Goal: Information Seeking & Learning: Check status

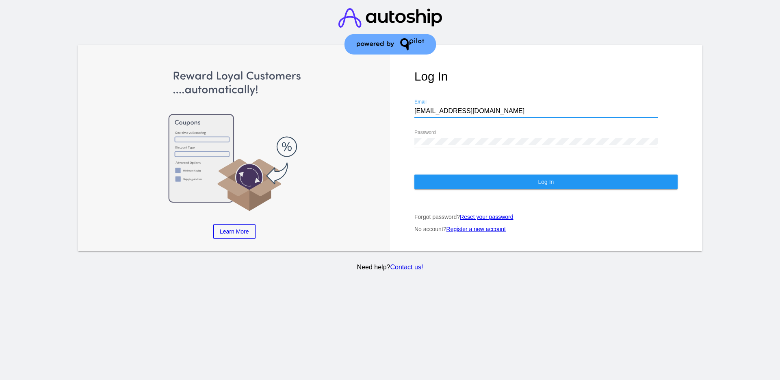
drag, startPoint x: 485, startPoint y: 109, endPoint x: 413, endPoint y: 112, distance: 72.4
click at [413, 112] on div "Log In [EMAIL_ADDRESS][DOMAIN_NAME] Email Password Log In Forgot password? Rese…" at bounding box center [546, 148] width 312 height 206
paste input "[EMAIL_ADDRESS][DOMAIN_NAME]"
type input "[EMAIL_ADDRESS][DOMAIN_NAME]"
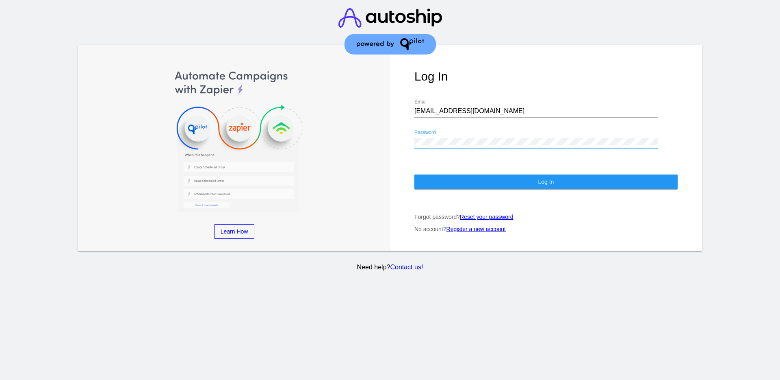
click at [379, 137] on div "Learn More Learn How Learn More Learn How Learn More Learn How ‹ › Log In [EMAI…" at bounding box center [390, 148] width 624 height 206
click at [440, 178] on button "Log In" at bounding box center [546, 181] width 263 height 15
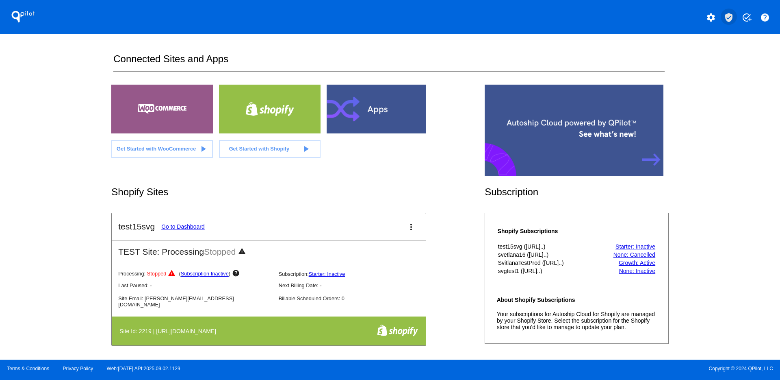
click at [734, 20] on mat-icon "verified_user" at bounding box center [729, 18] width 10 height 10
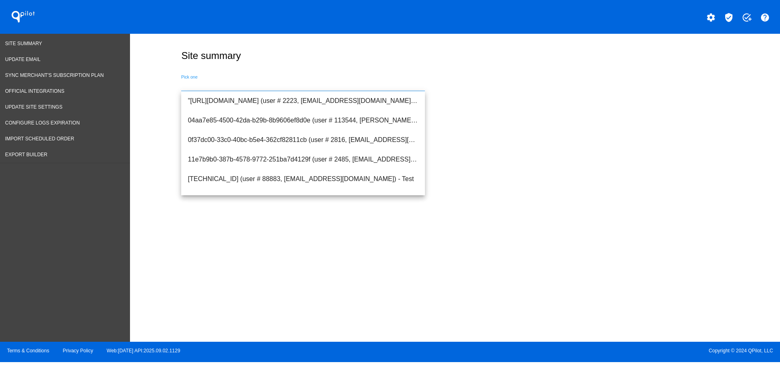
drag, startPoint x: 273, startPoint y: 83, endPoint x: 213, endPoint y: 85, distance: 59.4
paste input "[URL][DOMAIN_NAME]"
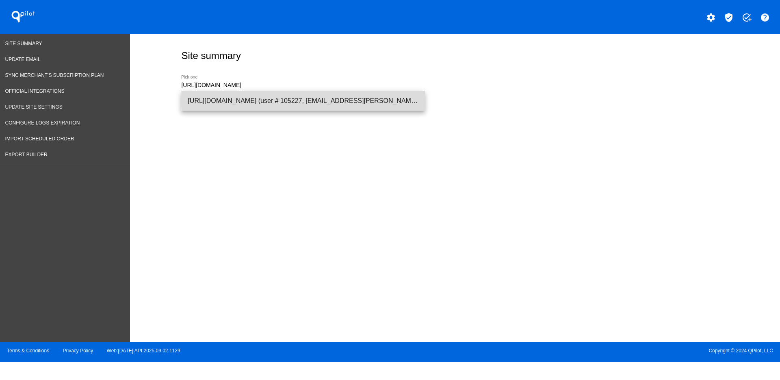
click at [398, 101] on span "[URL][DOMAIN_NAME] (user # 105227, [EMAIL_ADDRESS][PERSON_NAME][DOMAIN_NAME]) -…" at bounding box center [303, 101] width 231 height 20
type input "[URL][DOMAIN_NAME] (user # 105227, [EMAIL_ADDRESS][PERSON_NAME][DOMAIN_NAME]) -…"
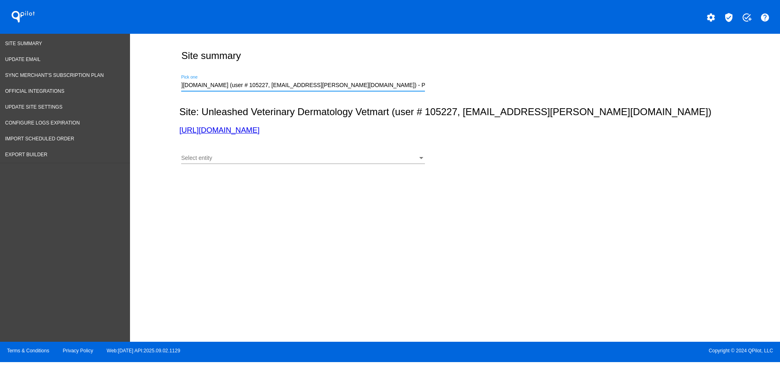
click at [378, 155] on div "Select entity" at bounding box center [299, 158] width 237 height 7
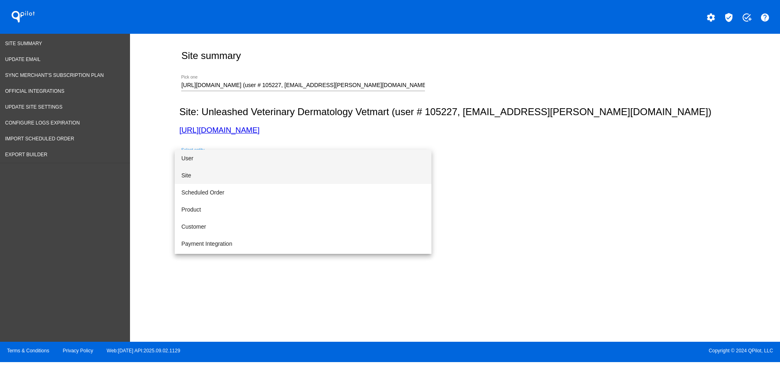
click at [362, 181] on span "Site" at bounding box center [303, 175] width 244 height 17
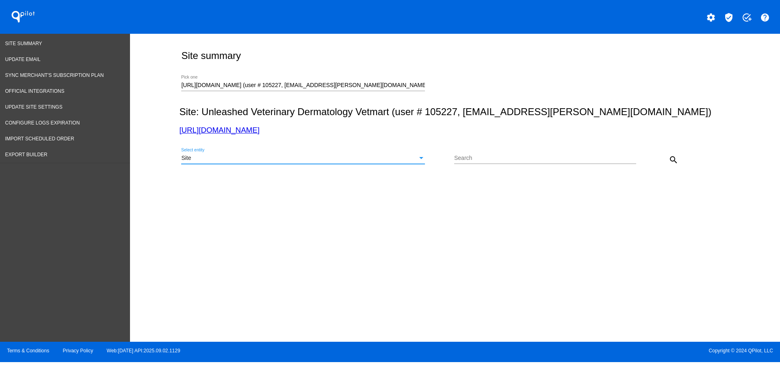
click at [675, 157] on mat-icon "search" at bounding box center [674, 160] width 10 height 10
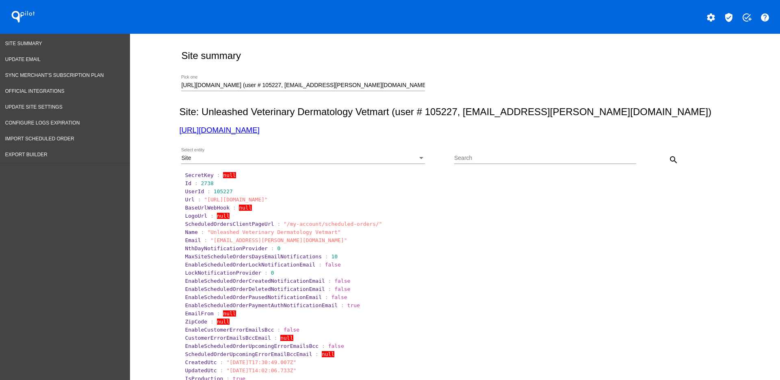
click at [405, 159] on div "Site" at bounding box center [299, 158] width 237 height 7
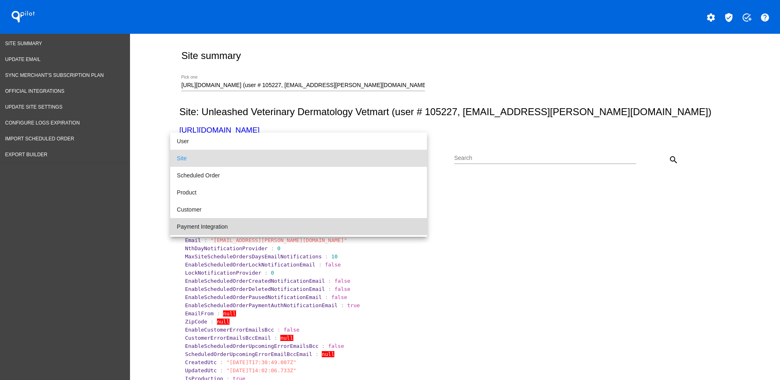
click at [385, 222] on span "Payment Integration" at bounding box center [299, 226] width 244 height 17
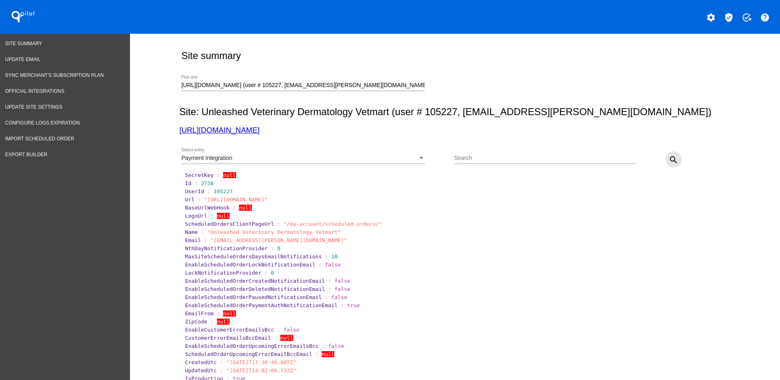
click at [666, 154] on button "search" at bounding box center [674, 159] width 16 height 16
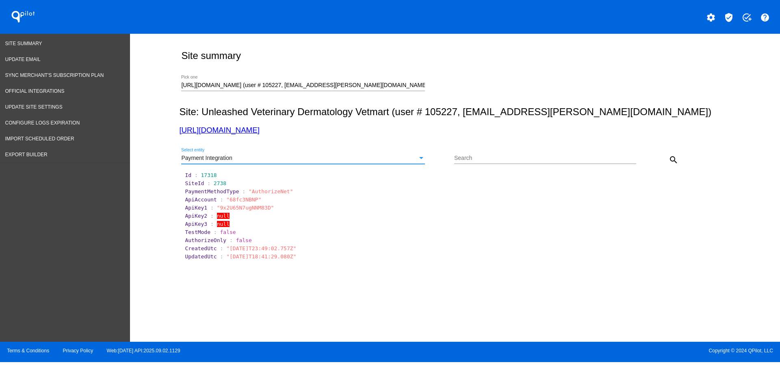
click at [395, 160] on div "Payment Integration" at bounding box center [299, 158] width 237 height 7
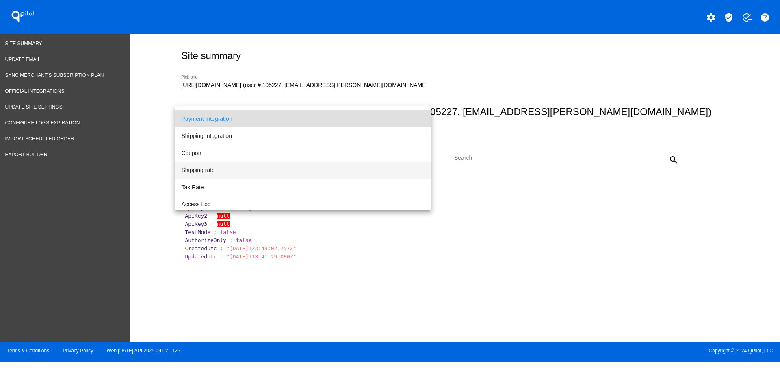
scroll to position [84, 0]
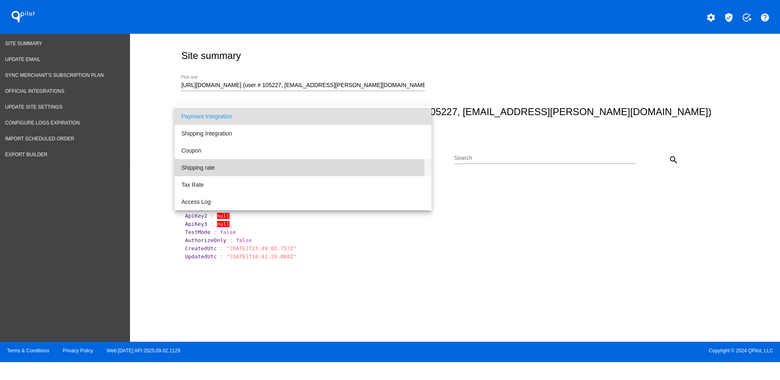
click at [276, 171] on span "Shipping rate" at bounding box center [303, 167] width 244 height 17
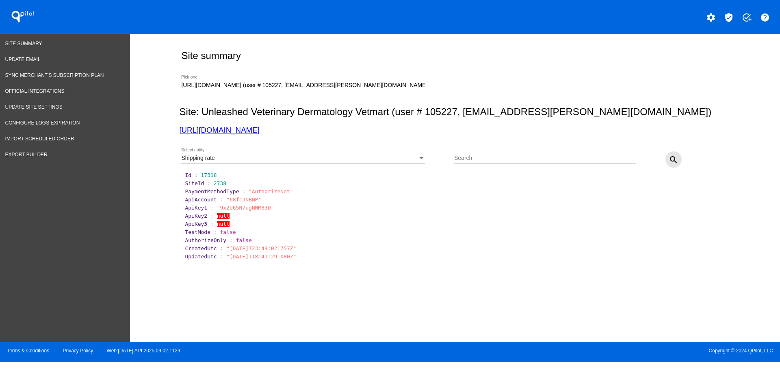
click at [677, 158] on mat-icon "search" at bounding box center [674, 160] width 10 height 10
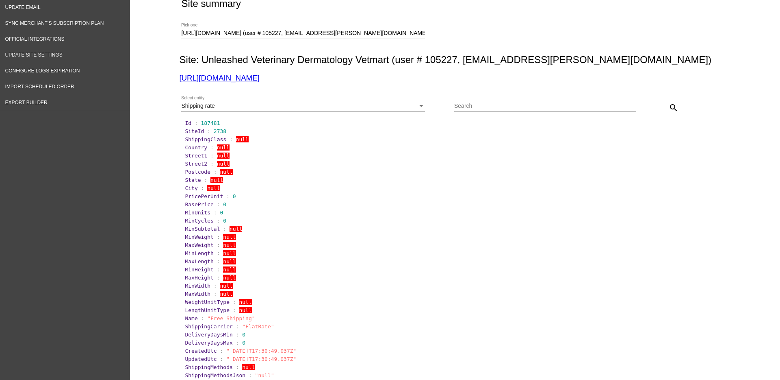
scroll to position [102, 0]
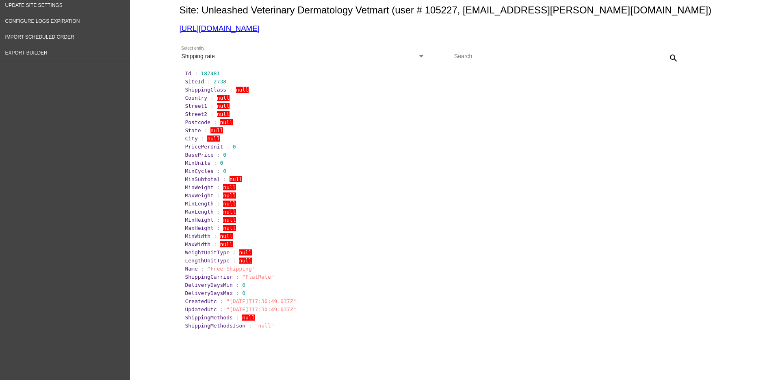
click at [354, 61] on div "Shipping rate Select entity" at bounding box center [303, 54] width 244 height 16
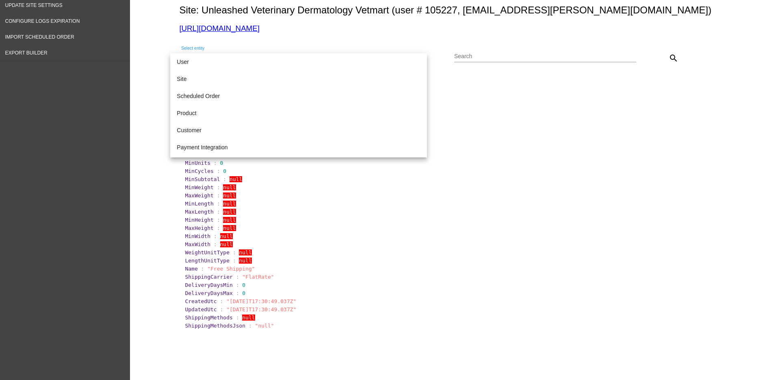
scroll to position [84, 0]
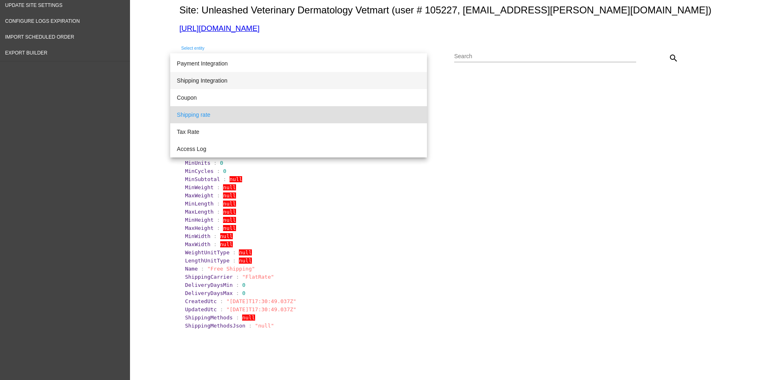
click at [336, 78] on span "Shipping Integration" at bounding box center [299, 80] width 244 height 17
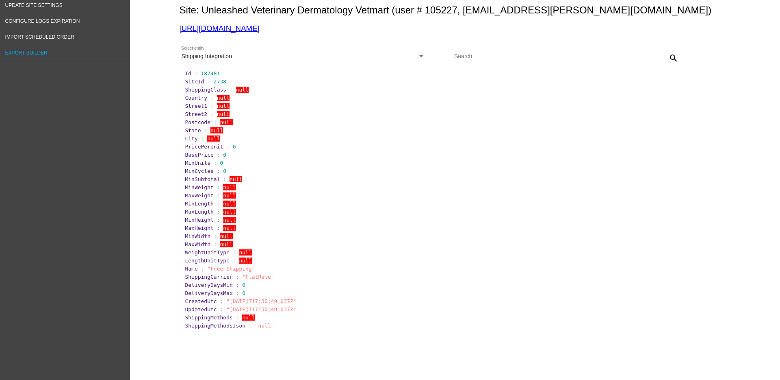
click at [37, 52] on span "Export Builder" at bounding box center [26, 53] width 42 height 6
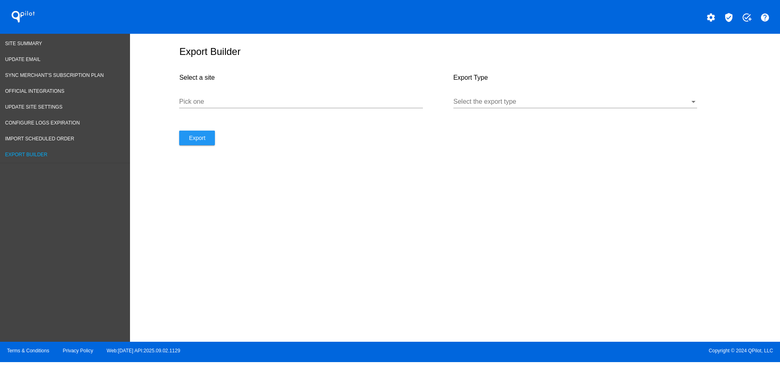
click at [338, 103] on input "Pick one" at bounding box center [301, 101] width 244 height 7
paste input "[URL][DOMAIN_NAME]"
click at [524, 109] on div "Select the export type" at bounding box center [576, 103] width 244 height 26
click at [523, 106] on div "Select the export type" at bounding box center [576, 99] width 244 height 18
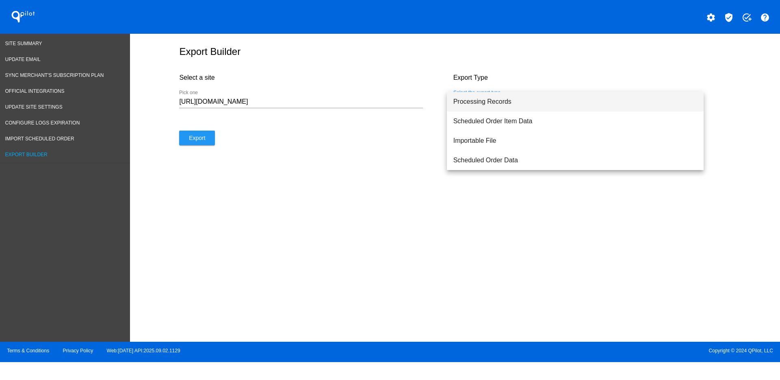
click at [516, 104] on span "Processing Records" at bounding box center [576, 102] width 244 height 20
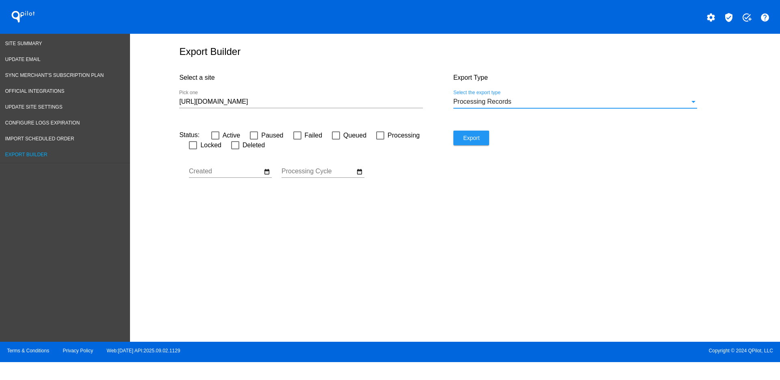
click at [331, 98] on input "[URL][DOMAIN_NAME]" at bounding box center [301, 101] width 244 height 7
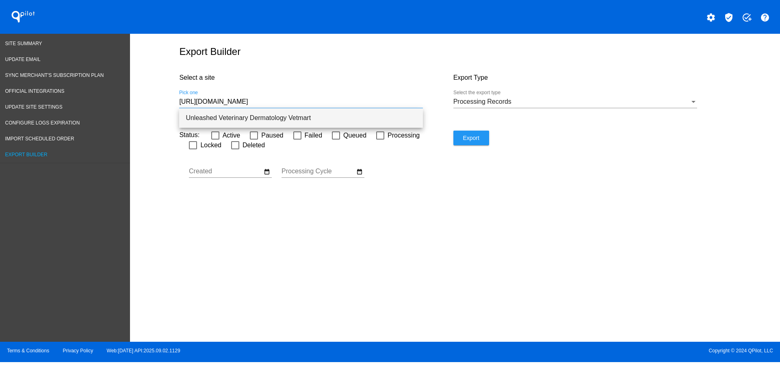
click at [321, 117] on span "Unleashed Veterinary Dermatology Vetmart" at bounding box center [301, 118] width 231 height 20
type input "Unleashed Veterinary Dermatology Vetmart"
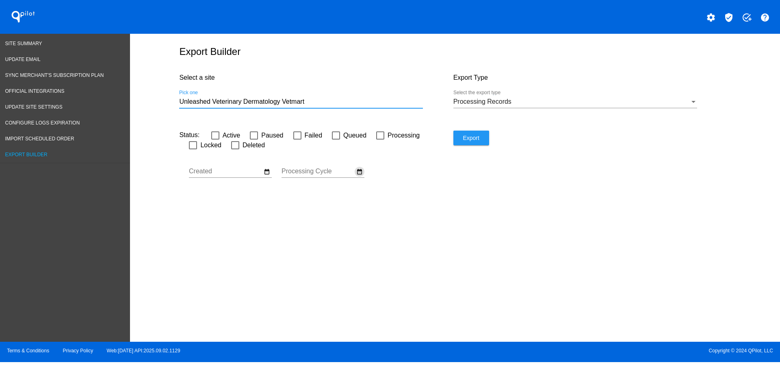
click at [363, 173] on button "date_range" at bounding box center [360, 172] width 10 height 10
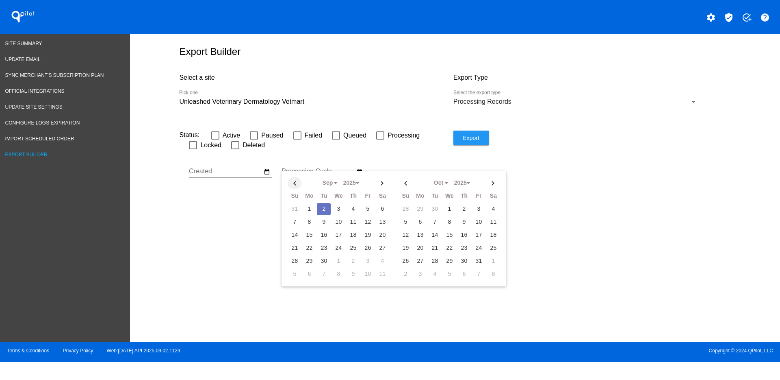
click at [292, 181] on th at bounding box center [295, 183] width 14 height 12
click at [365, 205] on td "1" at bounding box center [368, 209] width 14 height 12
click at [382, 184] on th at bounding box center [383, 183] width 14 height 12
select select "8"
click at [329, 210] on td "2" at bounding box center [324, 209] width 14 height 12
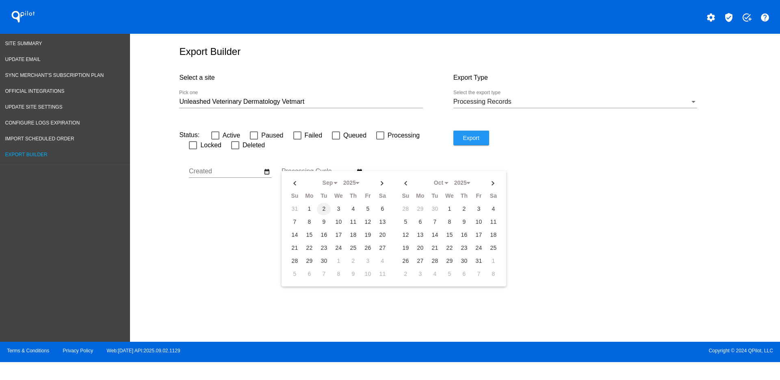
type input "[DATE] - [DATE]"
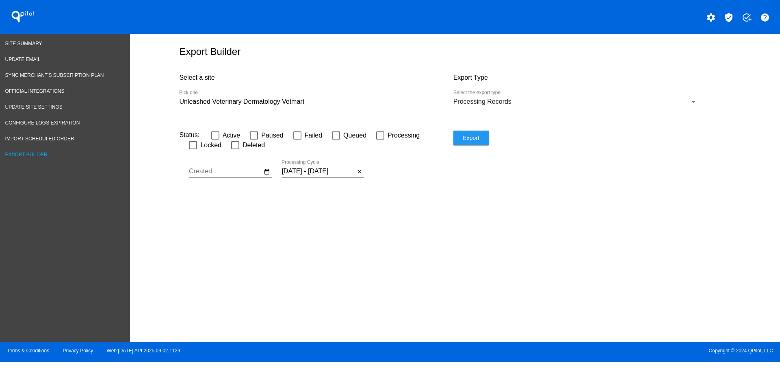
click at [466, 138] on span "Export" at bounding box center [471, 138] width 16 height 7
click at [29, 43] on span "Site Summary" at bounding box center [23, 44] width 37 height 6
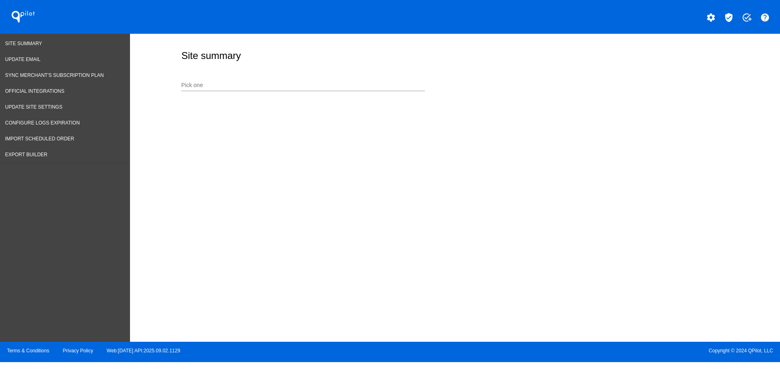
click at [333, 72] on div "Pick one" at bounding box center [453, 83] width 548 height 29
click at [330, 84] on input "Pick one" at bounding box center [303, 85] width 244 height 7
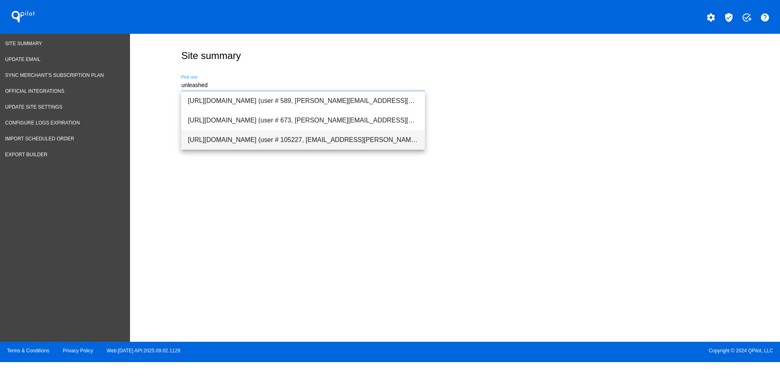
click at [316, 138] on span "[URL][DOMAIN_NAME] (user # 105227, [EMAIL_ADDRESS][PERSON_NAME][DOMAIN_NAME]) -…" at bounding box center [303, 140] width 231 height 20
type input "[URL][DOMAIN_NAME] (user # 105227, [EMAIL_ADDRESS][PERSON_NAME][DOMAIN_NAME]) -…"
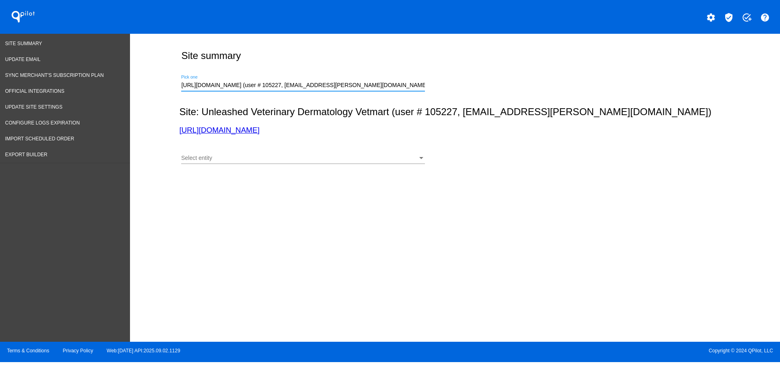
scroll to position [0, 13]
click at [319, 158] on div "Select entity" at bounding box center [299, 158] width 237 height 7
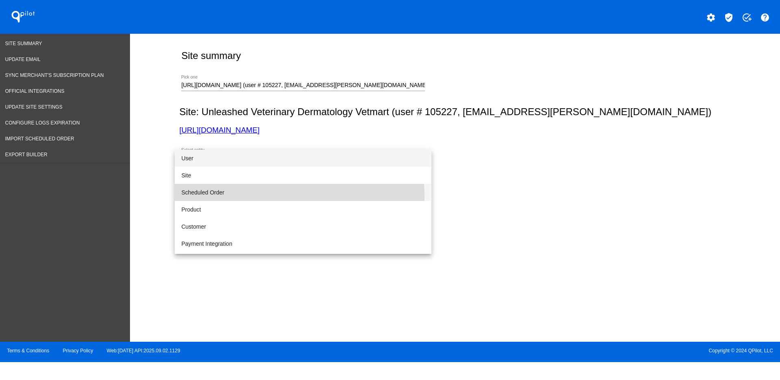
click at [263, 196] on span "Scheduled Order" at bounding box center [303, 192] width 244 height 17
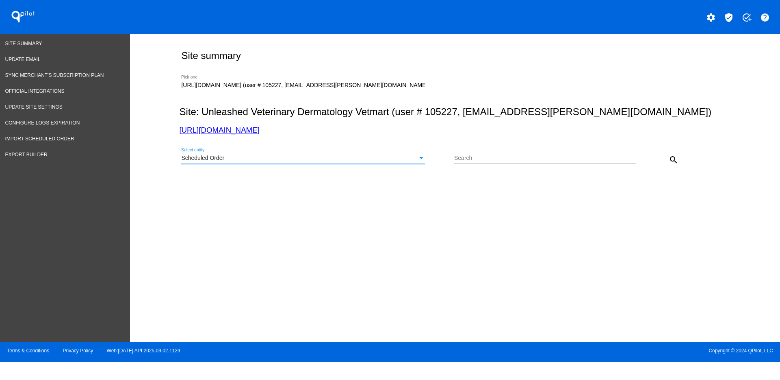
drag, startPoint x: 471, startPoint y: 152, endPoint x: 474, endPoint y: 150, distance: 4.2
click at [474, 150] on div "Search" at bounding box center [545, 156] width 182 height 16
paste input "1014116"
type input "1014116"
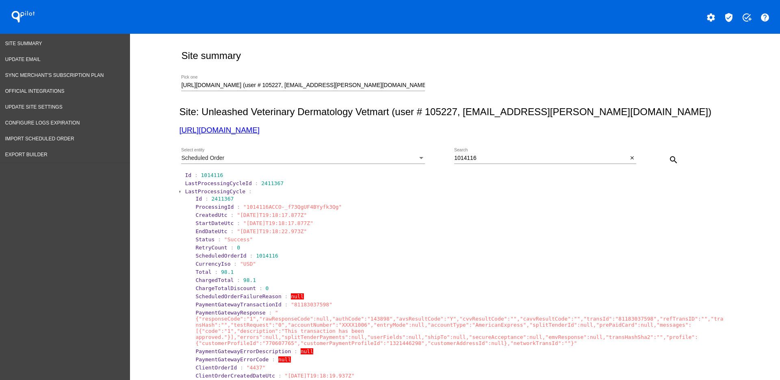
click at [209, 191] on span "LastProcessingCycle" at bounding box center [215, 191] width 61 height 6
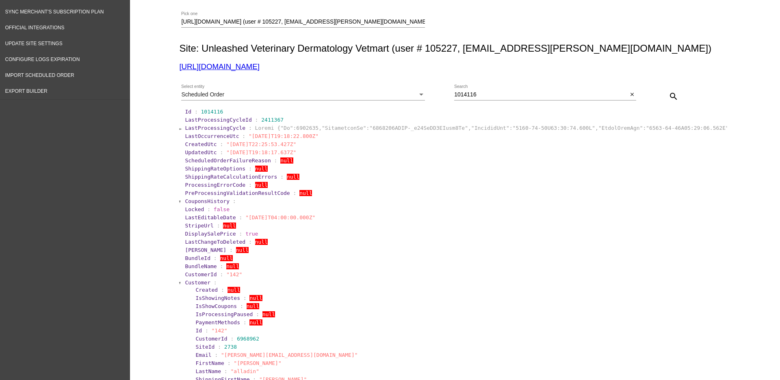
scroll to position [152, 0]
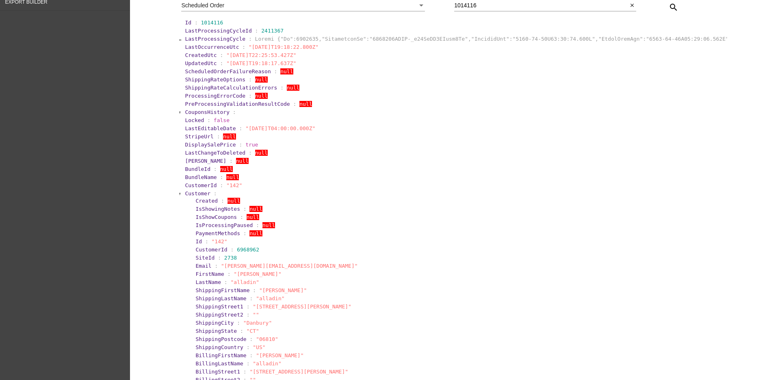
click at [195, 197] on section "Created : null" at bounding box center [460, 201] width 531 height 8
click at [190, 193] on span "Customer" at bounding box center [198, 193] width 26 height 6
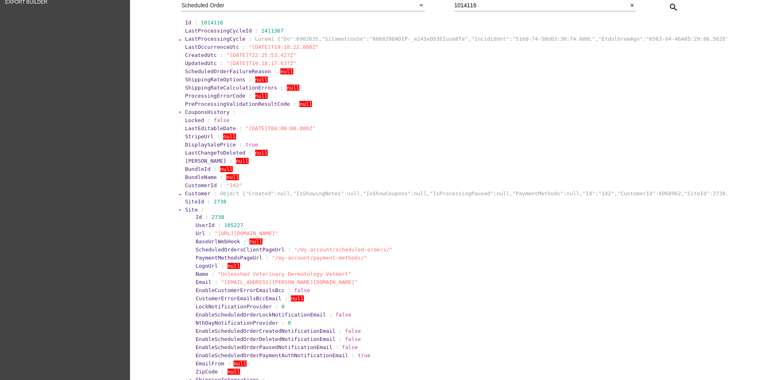
click at [188, 208] on span "Site" at bounding box center [191, 209] width 13 height 6
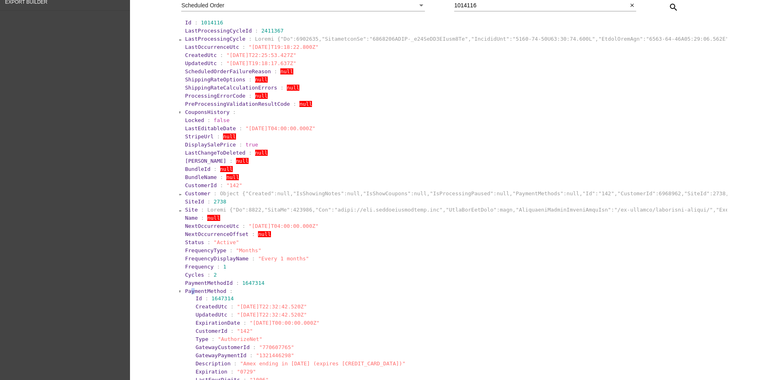
click at [188, 293] on span "PaymentMethod" at bounding box center [205, 291] width 41 height 6
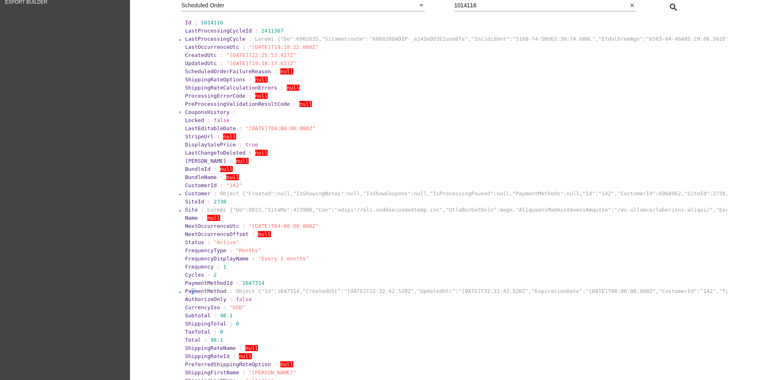
click at [188, 293] on span "PaymentMethod" at bounding box center [205, 291] width 41 height 6
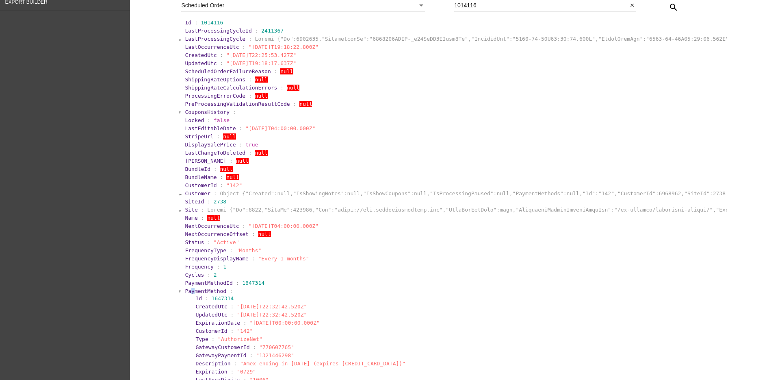
click at [190, 294] on section "Id : 1647314 CreatedUtc : "[DATE]T22:32:42.520Z" UpdatedUtc : "[DATE]T22:32:42.…" at bounding box center [458, 383] width 536 height 179
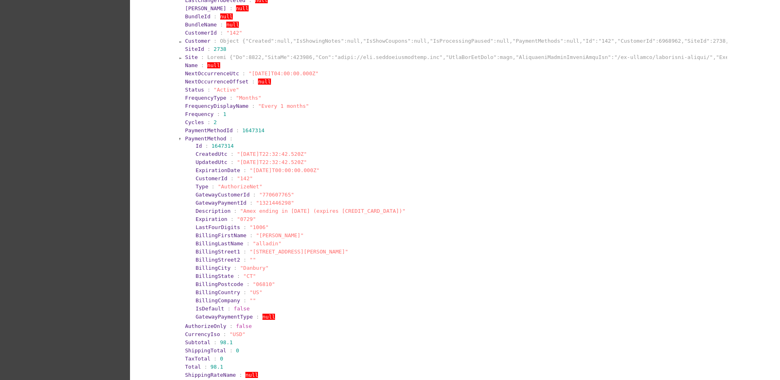
click at [197, 140] on span "PaymentMethod" at bounding box center [205, 138] width 41 height 6
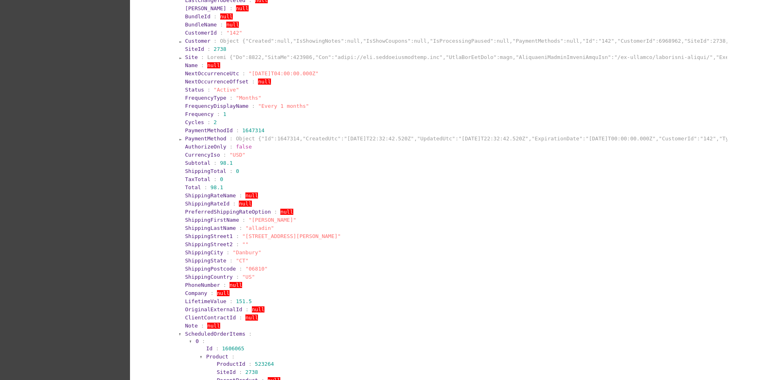
click at [191, 331] on span "ScheduledOrderItems" at bounding box center [215, 333] width 61 height 6
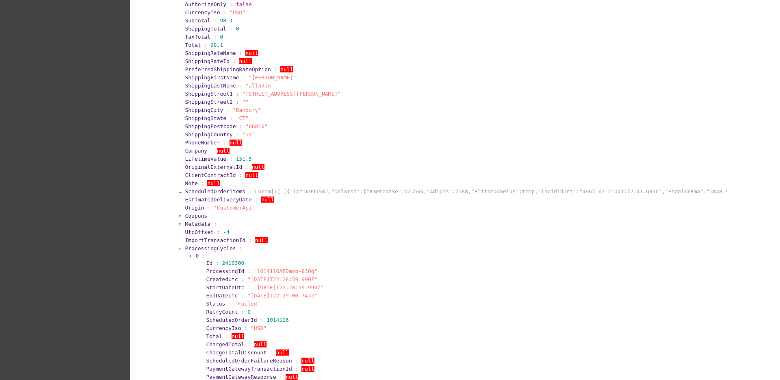
scroll to position [610, 0]
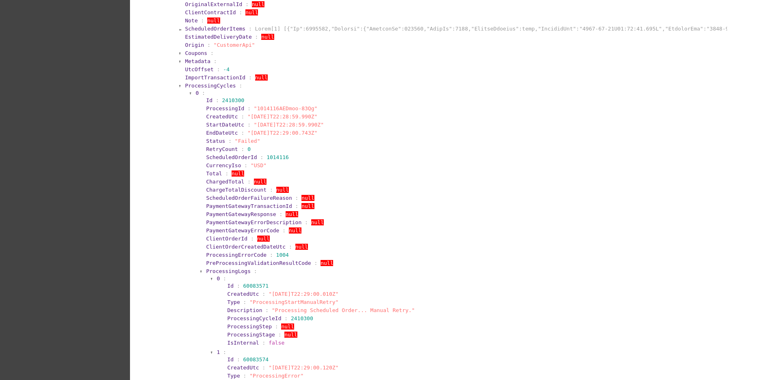
click at [196, 83] on span "ProcessingCycles" at bounding box center [210, 86] width 51 height 6
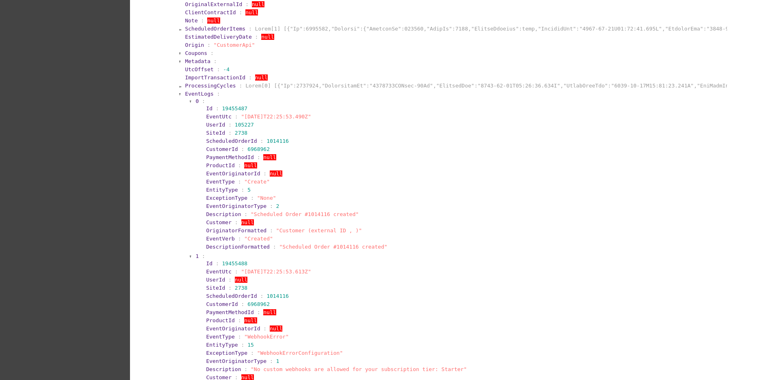
click at [194, 94] on span "EventLogs" at bounding box center [199, 94] width 28 height 6
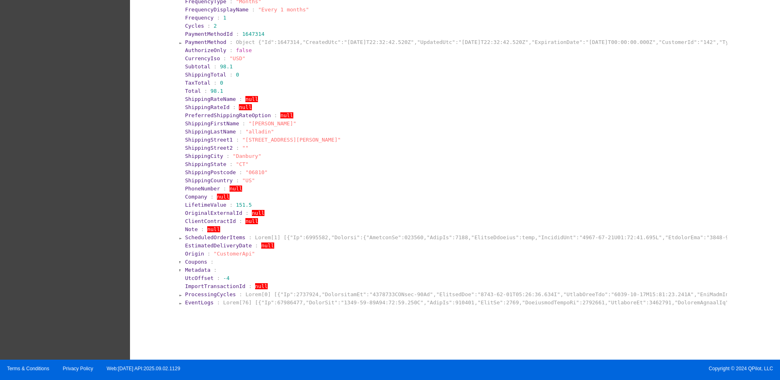
scroll to position [401, 0]
click at [196, 304] on span "EventLogs" at bounding box center [199, 302] width 28 height 6
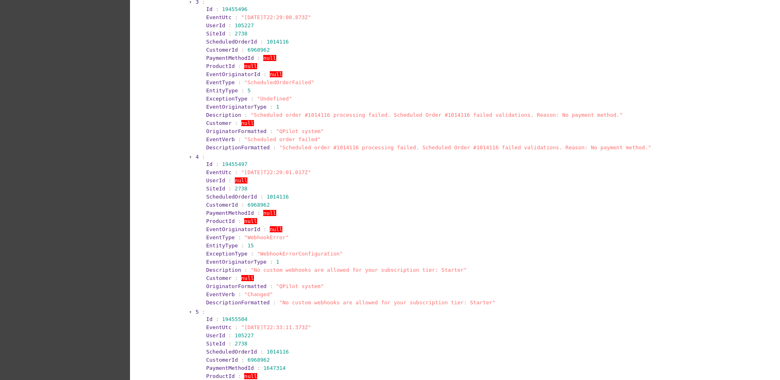
scroll to position [1099, 0]
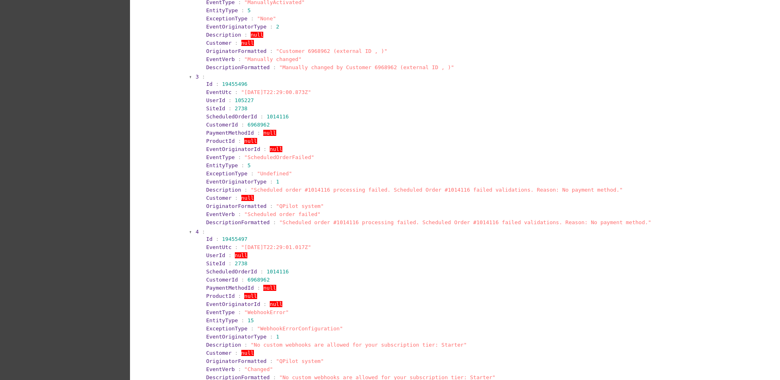
drag, startPoint x: 198, startPoint y: 93, endPoint x: 312, endPoint y: 94, distance: 114.6
click at [312, 94] on section "Id : 19455496 EventUtc : "[DATE]T22:29:00.873Z" UserId : 105227 SiteId : 2738 S…" at bounding box center [462, 153] width 525 height 147
copy section "EventUtc : "[DATE]T22:29:00.873Z""
drag, startPoint x: 198, startPoint y: 189, endPoint x: 594, endPoint y: 192, distance: 395.9
click at [594, 192] on section "Id : 19455496 EventUtc : "[DATE]T22:29:00.873Z" UserId : 105227 SiteId : 2738 S…" at bounding box center [462, 153] width 525 height 147
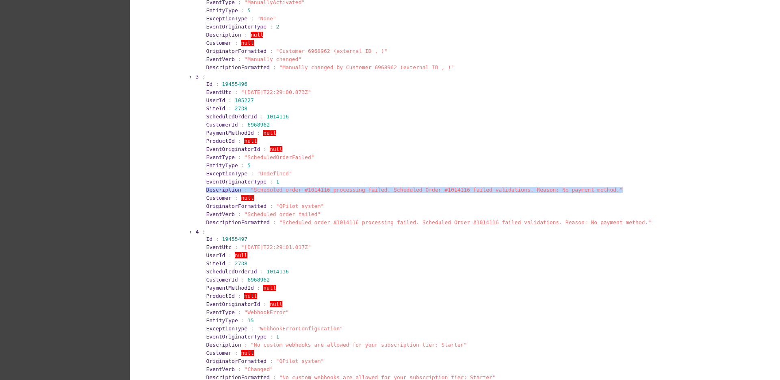
copy section "Description : "Scheduled order #1014116 processing failed. Scheduled Order #101…"
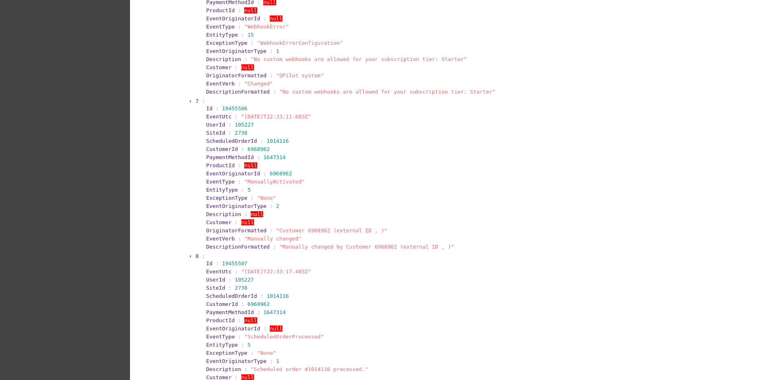
scroll to position [1708, 0]
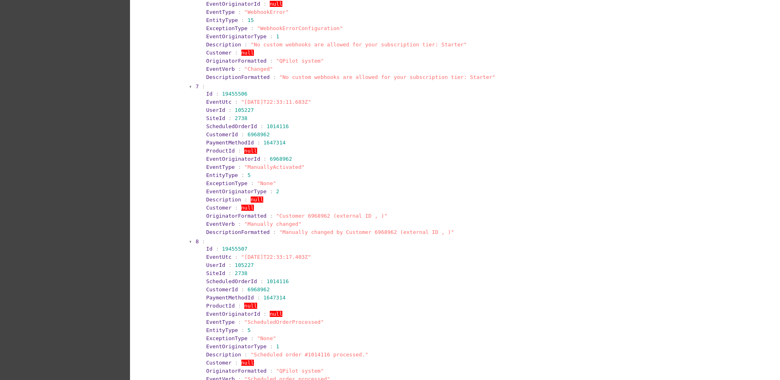
drag, startPoint x: 197, startPoint y: 100, endPoint x: 402, endPoint y: 103, distance: 204.9
click at [402, 103] on section "Id : 19455506 EventUtc : "[DATE]T22:33:11.683Z" UserId : 105227 SiteId : 2738 S…" at bounding box center [462, 162] width 525 height 147
copy section "EventUtc : "[DATE]T22:33:11.683Z""
drag, startPoint x: 200, startPoint y: 165, endPoint x: 312, endPoint y: 166, distance: 112.6
click at [312, 166] on section "Id : 19455506 EventUtc : "[DATE]T22:33:11.683Z" UserId : 105227 SiteId : 2738 S…" at bounding box center [462, 162] width 525 height 147
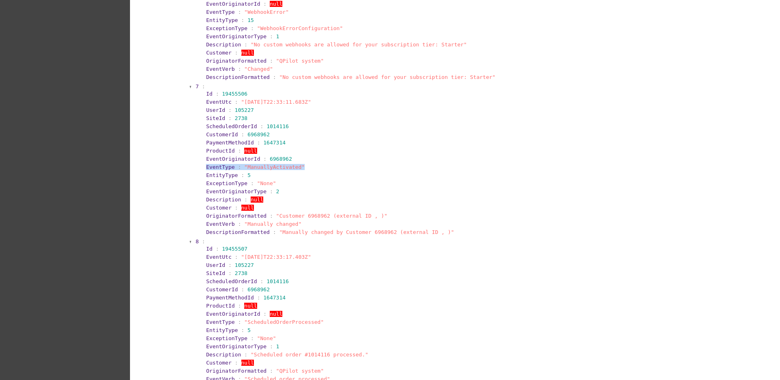
copy section "EventType : "ManuallyActivated""
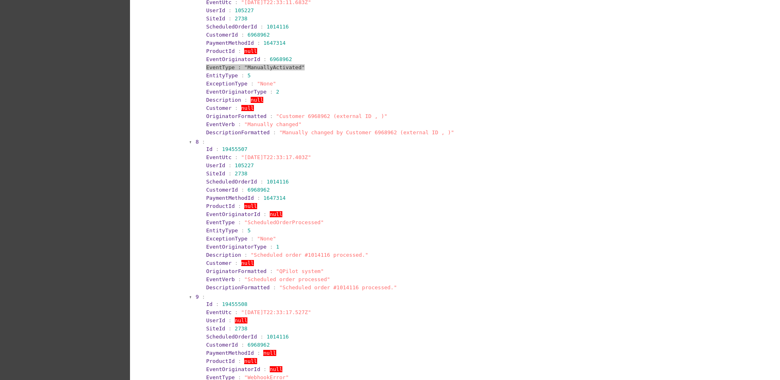
scroll to position [1810, 0]
drag, startPoint x: 197, startPoint y: 154, endPoint x: 343, endPoint y: 158, distance: 146.4
click at [343, 158] on section "Id : 19455507 EventUtc : "[DATE]T22:33:17.403Z" UserId : 105227 SiteId : 2738 S…" at bounding box center [462, 216] width 525 height 147
copy section "EventUtc : "[DATE]T22:33:17.403Z""
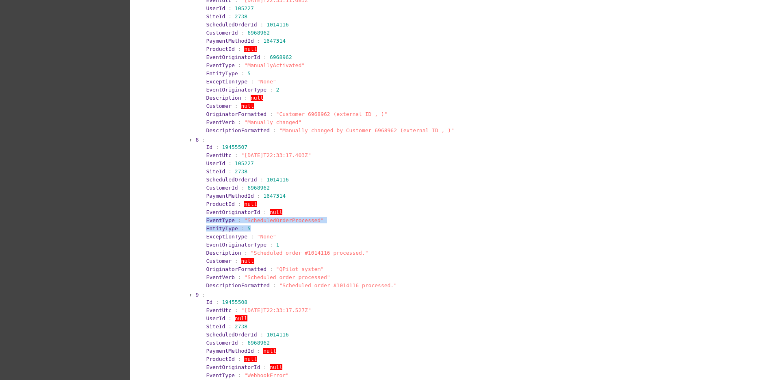
drag, startPoint x: 222, startPoint y: 222, endPoint x: 343, endPoint y: 225, distance: 121.6
click at [343, 225] on section "Id : 19455507 EventUtc : "[DATE]T22:33:17.403Z" UserId : 105227 SiteId : 2738 S…" at bounding box center [462, 216] width 525 height 147
copy section "EventType : "ScheduledOrderProcessed" EntityType : 5"
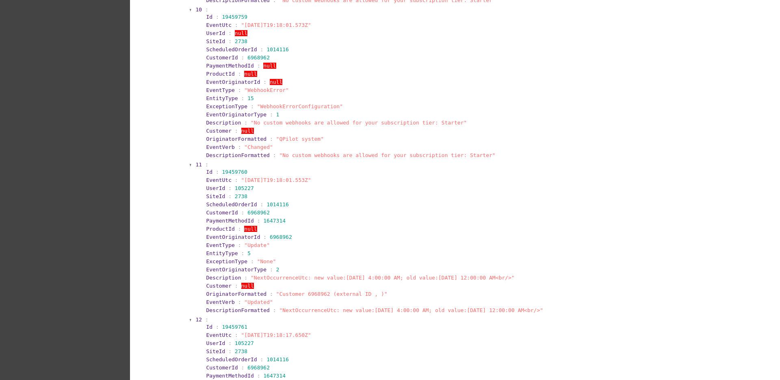
scroll to position [2267, 0]
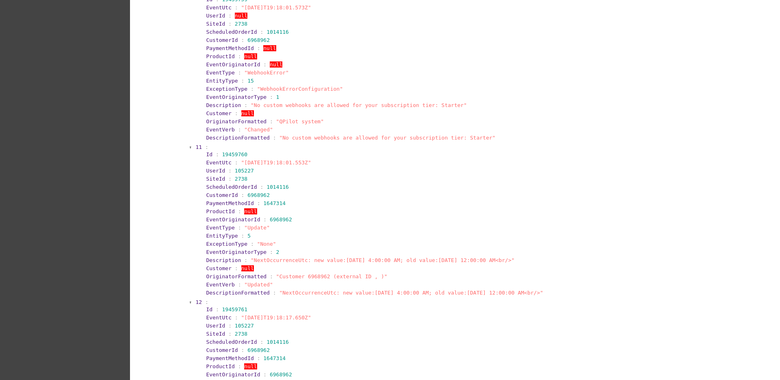
drag, startPoint x: 200, startPoint y: 161, endPoint x: 328, endPoint y: 165, distance: 128.5
click at [328, 165] on section "Id : 19459760 EventUtc : "[DATE]T19:18:01.553Z" UserId : 105227 SiteId : 2738 S…" at bounding box center [462, 223] width 525 height 147
copy section "EventUtc : "[DATE]T19:18:01.553Z""
drag, startPoint x: 197, startPoint y: 263, endPoint x: 536, endPoint y: 260, distance: 339.4
click at [536, 260] on section "Id : 19459760 EventUtc : "[DATE]T19:18:01.553Z" UserId : 105227 SiteId : 2738 S…" at bounding box center [462, 223] width 525 height 147
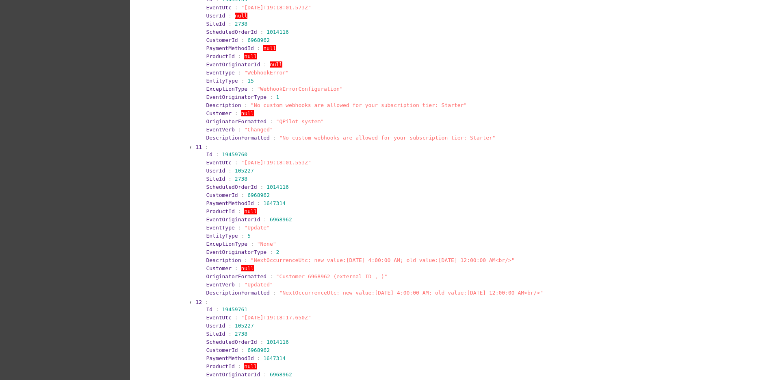
copy section "Description : "NextOccurrenceUtc: new value:[DATE] 4:00:00 AM; old value:[DATE]…"
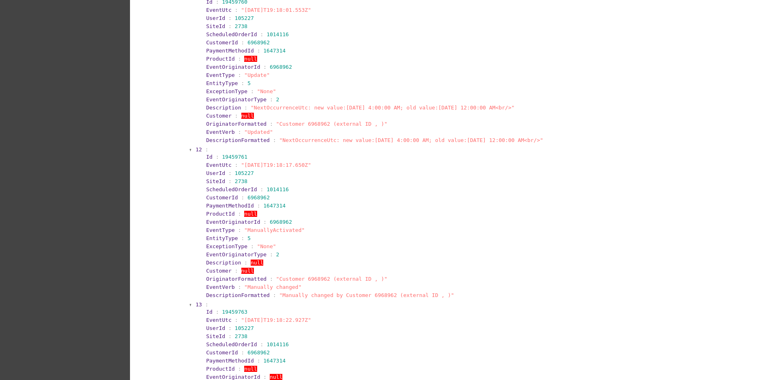
scroll to position [2470, 0]
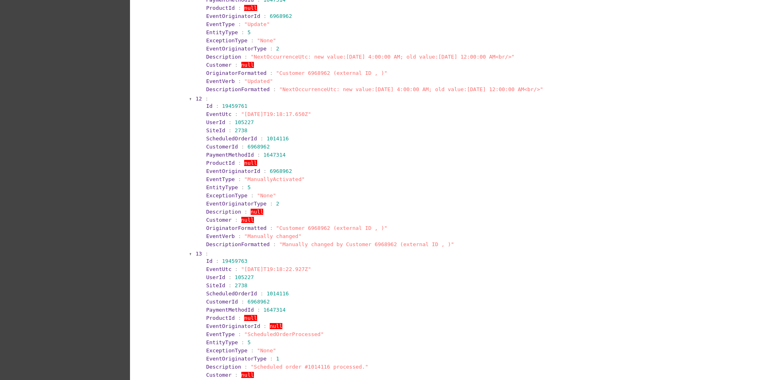
drag, startPoint x: 193, startPoint y: 114, endPoint x: 346, endPoint y: 111, distance: 152.4
click at [346, 111] on section "12 : Id : 19459761 EventUtc : "[DATE]T19:18:17.650Z" UserId : 105227 SiteId : 2…" at bounding box center [460, 172] width 531 height 154
copy section "EventUtc : "[DATE]T19:18:17.650Z""
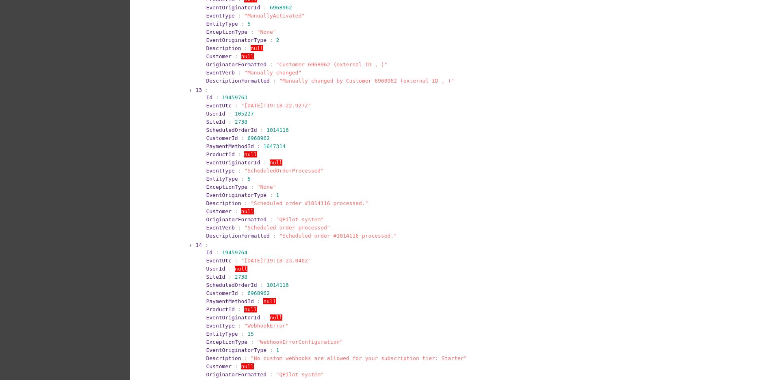
scroll to position [2572, 0]
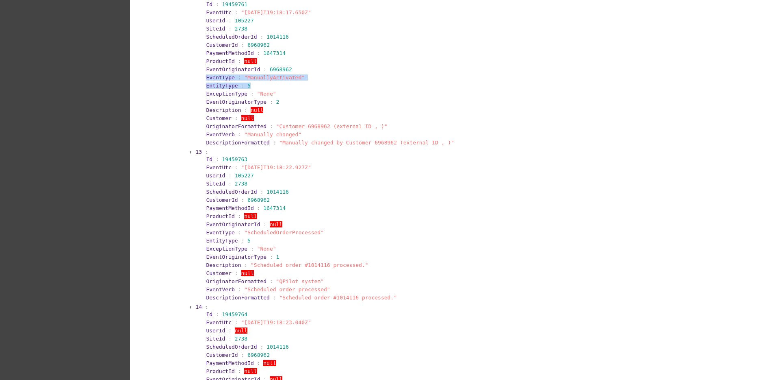
drag, startPoint x: 200, startPoint y: 77, endPoint x: 316, endPoint y: 85, distance: 116.1
click at [316, 85] on section "Id : 19459761 EventUtc : "[DATE]T19:18:17.650Z" UserId : 105227 SiteId : 2738 S…" at bounding box center [462, 73] width 525 height 147
click at [314, 80] on section "EventType : "ManuallyActivated"" at bounding box center [465, 77] width 518 height 6
drag, startPoint x: 194, startPoint y: 76, endPoint x: 338, endPoint y: 75, distance: 143.5
click at [338, 75] on section "12 : Id : 19459761 EventUtc : "[DATE]T19:18:17.650Z" UserId : 105227 SiteId : 2…" at bounding box center [460, 70] width 531 height 154
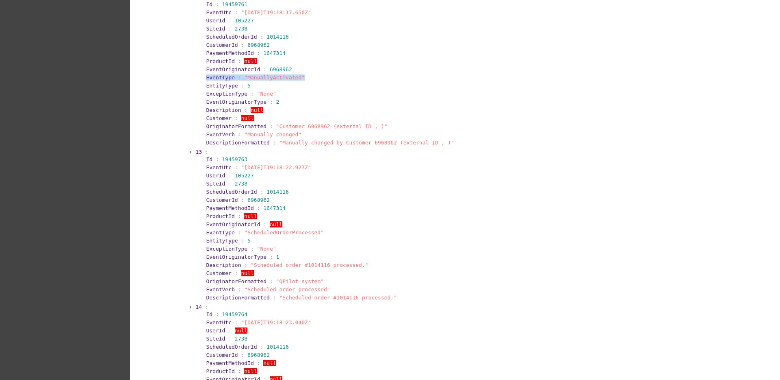
copy section "EventType : "ManuallyActivated""
drag, startPoint x: 195, startPoint y: 172, endPoint x: 185, endPoint y: 168, distance: 11.4
drag, startPoint x: 200, startPoint y: 235, endPoint x: 334, endPoint y: 234, distance: 134.9
click at [333, 234] on section "Id : 19459763 EventUtc : "[DATE]T19:18:22.927Z" UserId : 105227 SiteId : 2738 S…" at bounding box center [462, 228] width 525 height 147
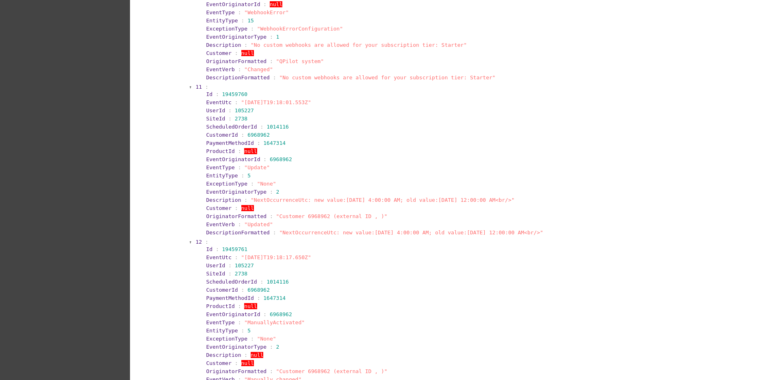
scroll to position [2216, 0]
